Goal: Information Seeking & Learning: Check status

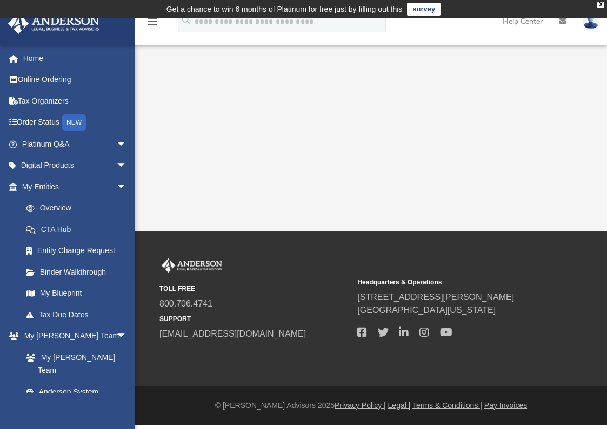
scroll to position [23, 0]
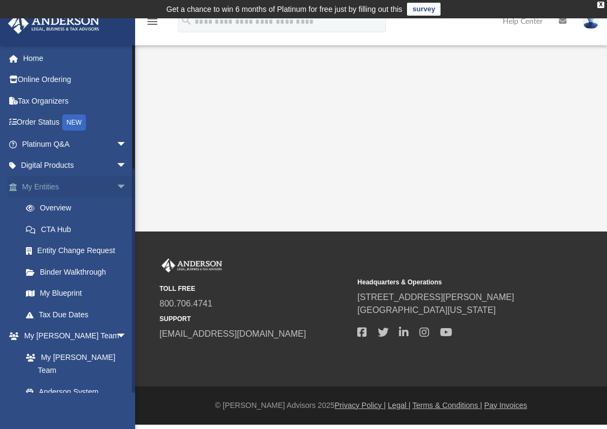
click at [116, 198] on span "arrow_drop_down" at bounding box center [127, 187] width 22 height 22
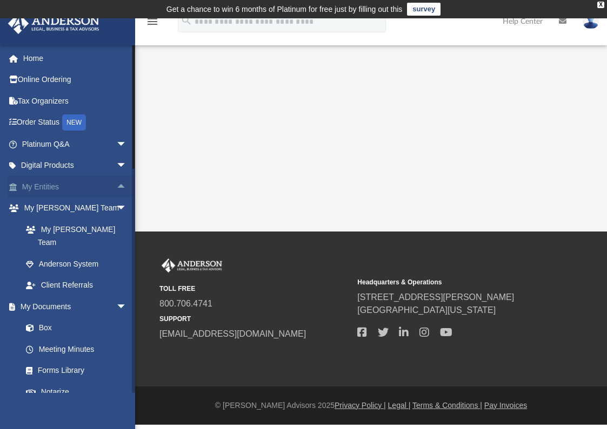
click at [116, 198] on span "arrow_drop_up" at bounding box center [127, 187] width 22 height 22
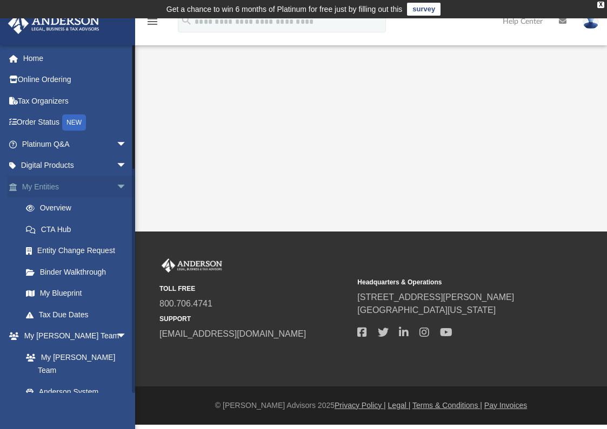
click at [105, 198] on link "My Entities arrow_drop_down" at bounding box center [76, 187] width 136 height 22
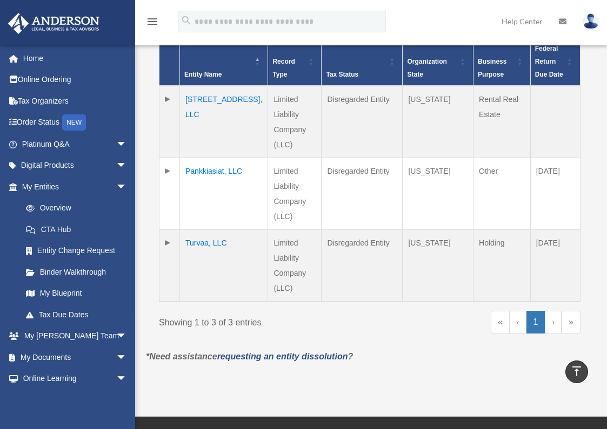
scroll to position [277, 0]
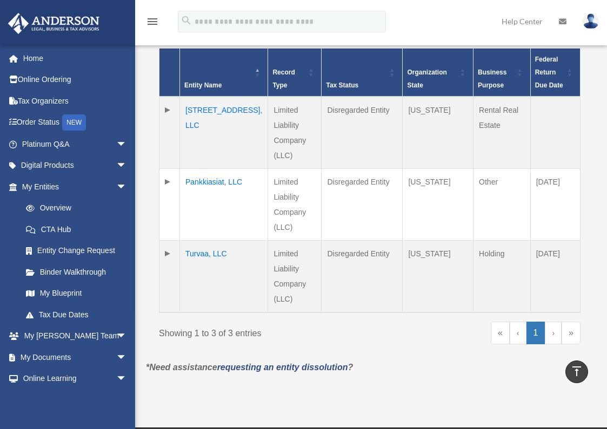
click at [221, 169] on td "850 W 112th Ave, LLC" at bounding box center [224, 133] width 88 height 72
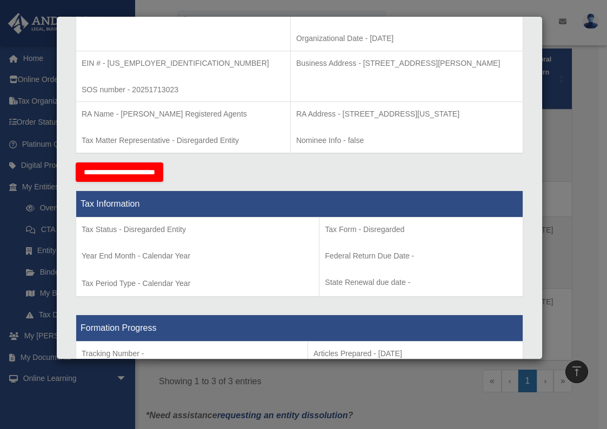
scroll to position [321, 0]
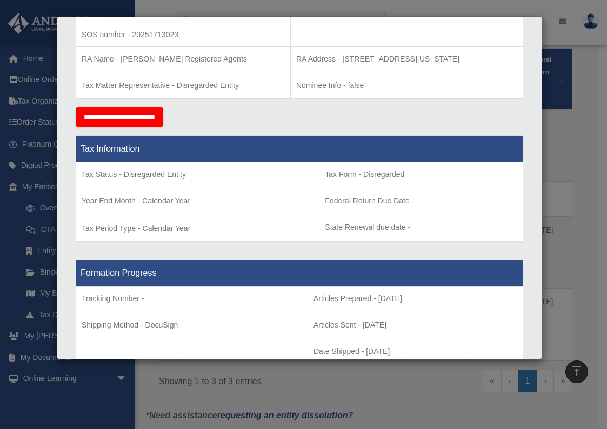
drag, startPoint x: 538, startPoint y: 76, endPoint x: 557, endPoint y: 187, distance: 113.0
click at [557, 187] on div "Details × Articles Sent Organizational Date" at bounding box center [303, 214] width 607 height 429
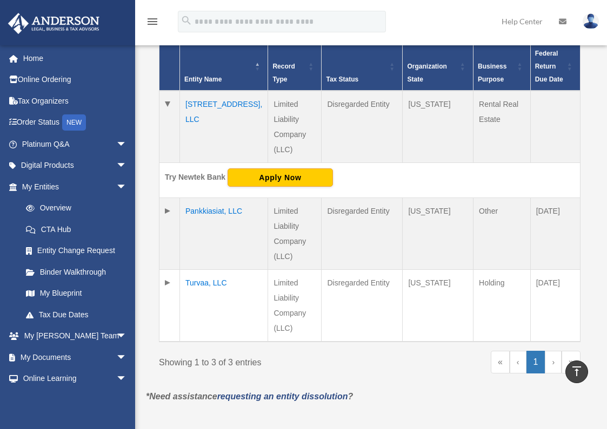
scroll to position [277, 0]
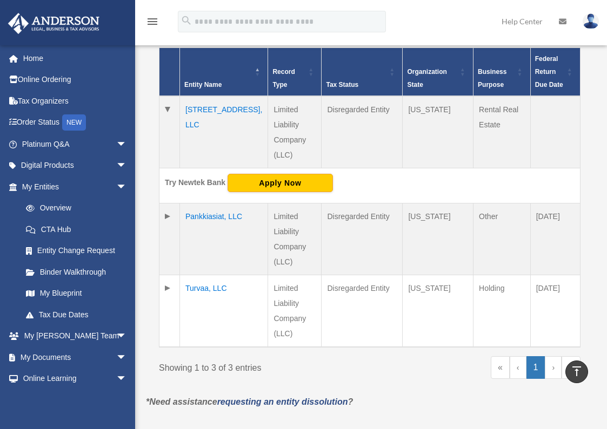
click at [207, 169] on td "850 W 112th Ave, LLC" at bounding box center [224, 132] width 88 height 72
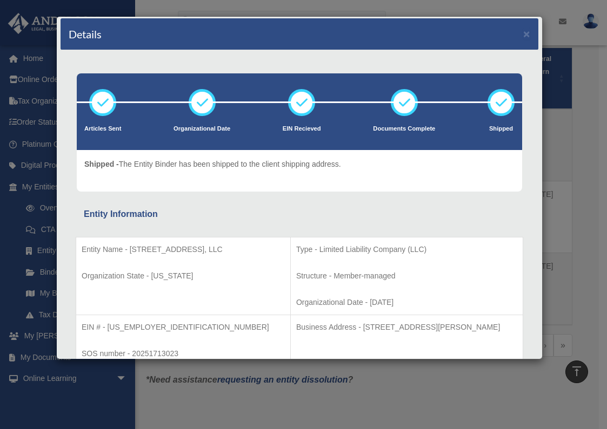
scroll to position [0, 0]
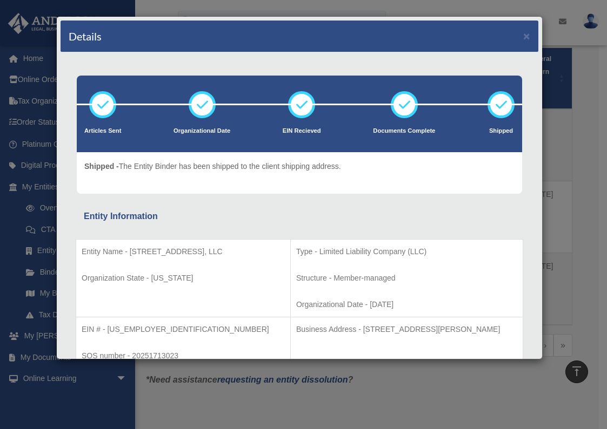
click at [583, 219] on div "Details × Articles Sent Organizational Date" at bounding box center [303, 214] width 607 height 429
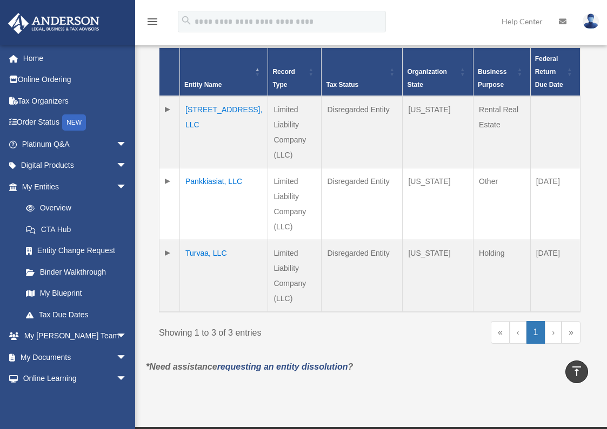
click at [207, 313] on td "Turvaa, LLC" at bounding box center [224, 276] width 88 height 72
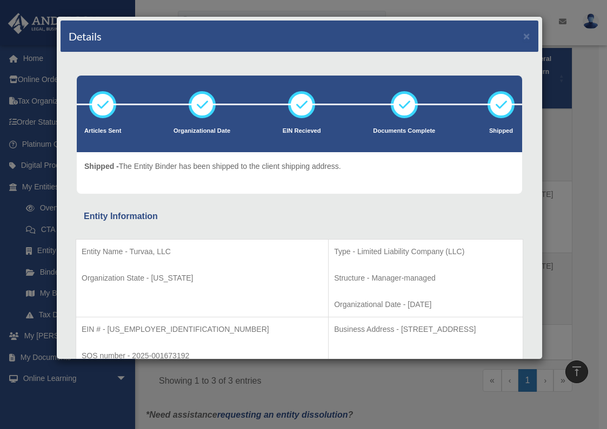
click at [570, 189] on div "Details × Articles Sent Organizational Date" at bounding box center [303, 214] width 607 height 429
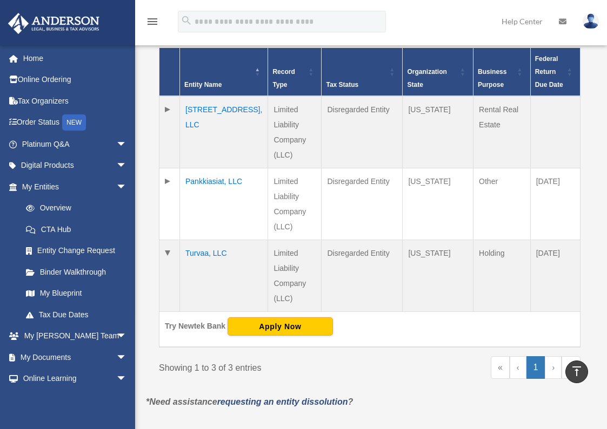
click at [223, 169] on td "850 W 112th Ave, LLC" at bounding box center [224, 132] width 88 height 72
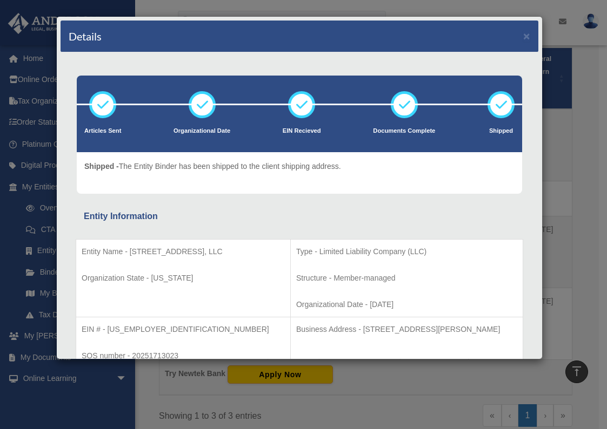
click at [590, 52] on div "Details × Articles Sent Organizational Date" at bounding box center [303, 214] width 607 height 429
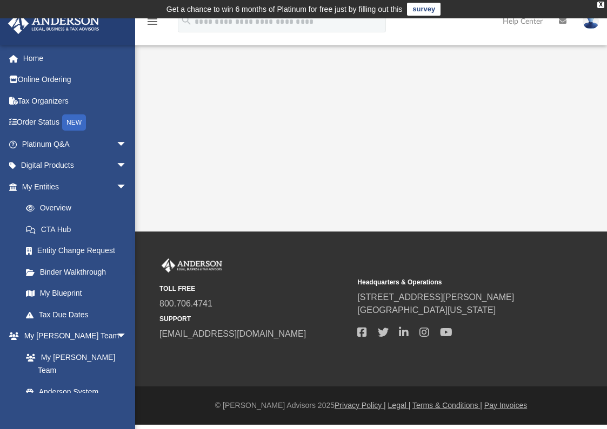
scroll to position [23, 0]
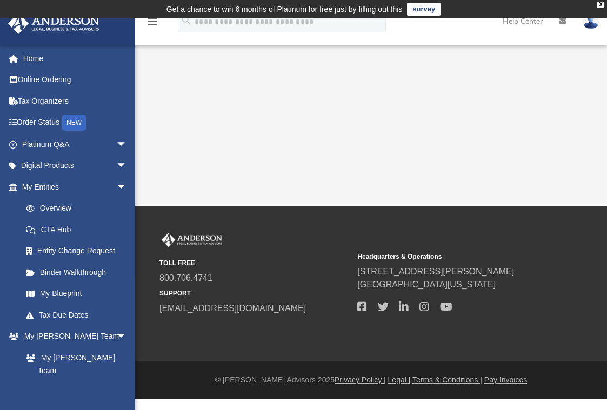
scroll to position [23, 0]
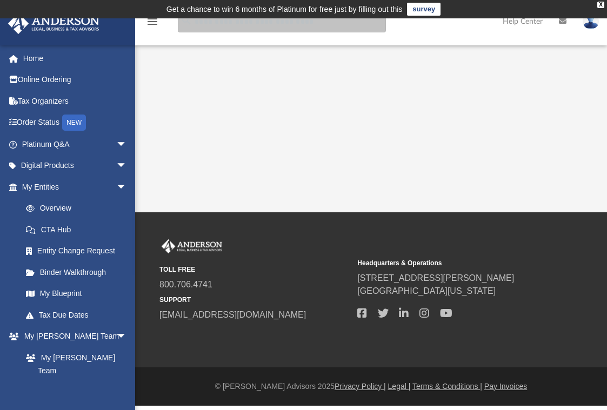
click at [241, 23] on input "search" at bounding box center [282, 22] width 208 height 22
type input "******"
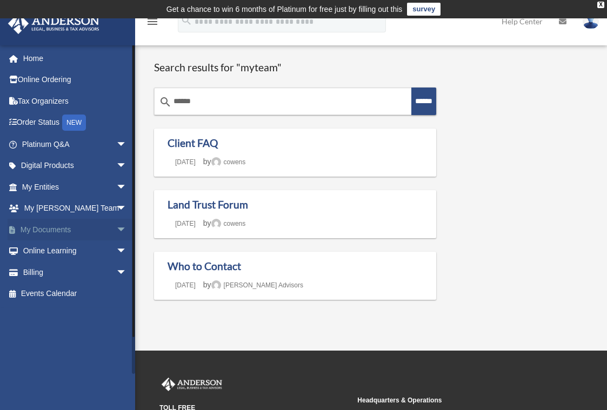
click at [116, 241] on span "arrow_drop_down" at bounding box center [127, 230] width 22 height 22
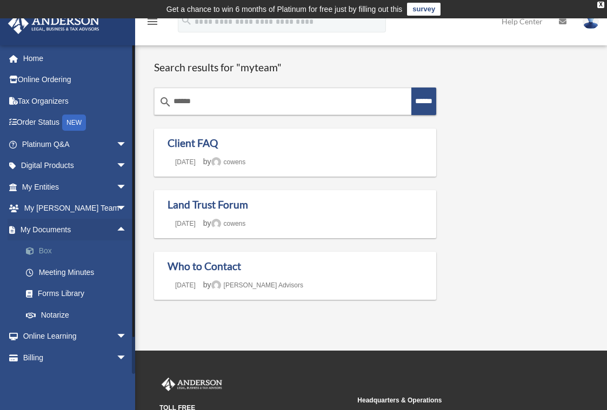
click at [60, 262] on link "Box" at bounding box center [79, 251] width 128 height 22
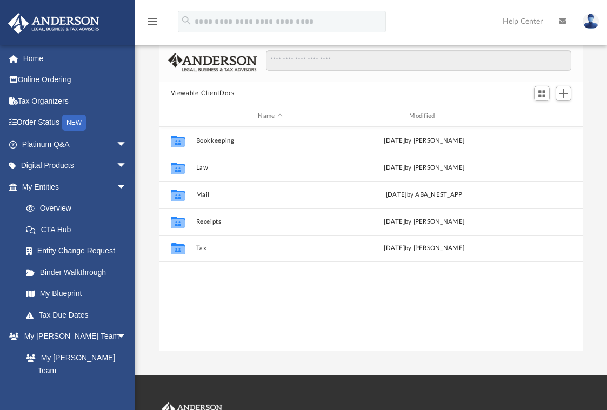
scroll to position [80, 0]
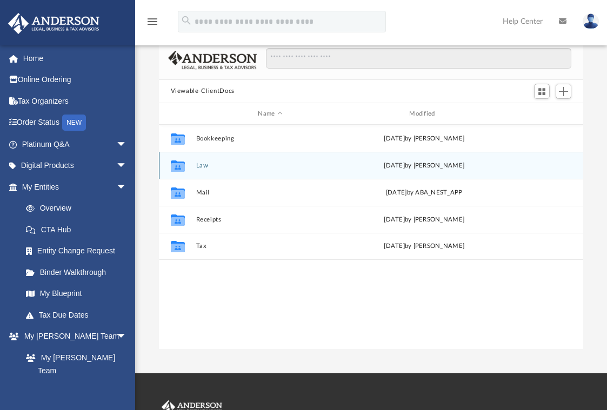
click at [183, 172] on icon "grid" at bounding box center [177, 167] width 14 height 9
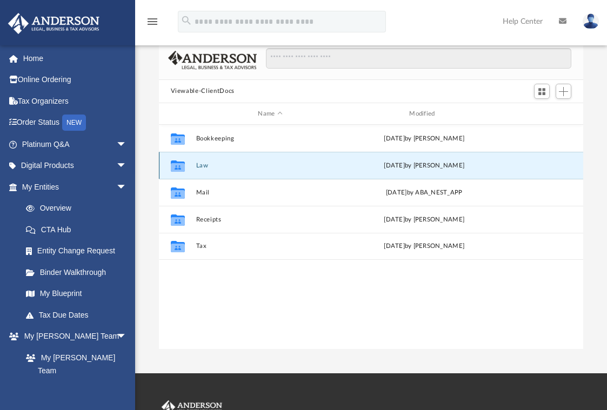
click at [180, 172] on icon "grid" at bounding box center [177, 167] width 14 height 9
click at [63, 134] on link "Order Status NEW" at bounding box center [76, 123] width 136 height 22
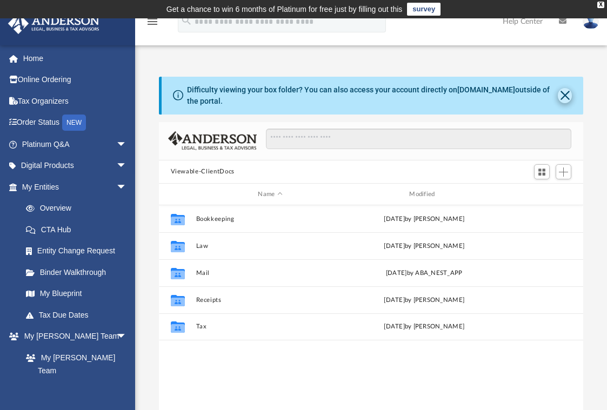
click at [563, 103] on button "Close" at bounding box center [565, 95] width 14 height 15
